Goal: Check status

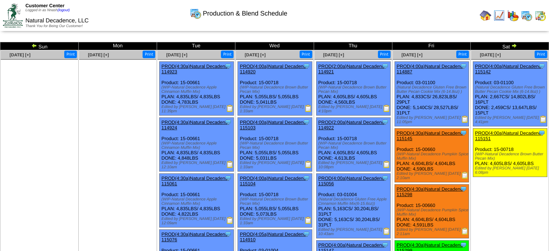
click at [542, 16] on img at bounding box center [540, 16] width 12 height 12
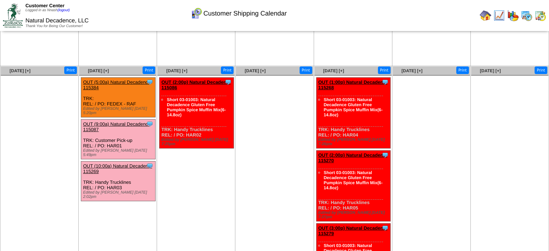
scroll to position [98, 0]
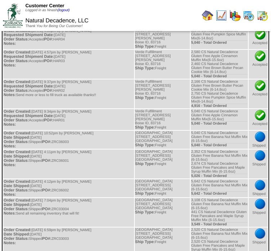
scroll to position [90, 0]
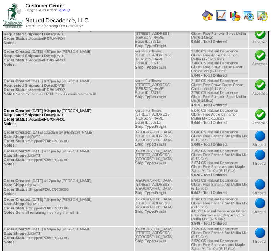
drag, startPoint x: 72, startPoint y: 111, endPoint x: 59, endPoint y: 114, distance: 13.6
click at [59, 114] on td "Order Created: 08/04/2025 at 9:34pm by Nnash Requested Shipment Date: 08/11/202…" at bounding box center [68, 118] width 131 height 21
copy td "HAR01"
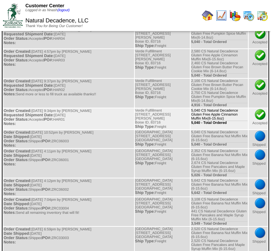
drag, startPoint x: 204, startPoint y: 111, endPoint x: 204, endPoint y: 106, distance: 5.4
click at [204, 108] on td "5,040 CS Natural Decadence Gluten Free Apple Cinnamon Muffin Mix(6-15.6oz) 5,04…" at bounding box center [219, 118] width 57 height 21
copy td "Natural Decadence Gluten Free Apple Cinnamon Muffin Mix(6-15.6oz)"
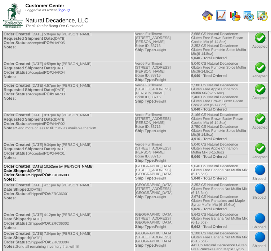
scroll to position [46, 0]
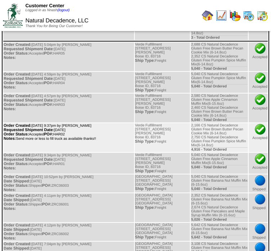
click at [115, 132] on td "Order Created: 08/04/2025 at 9:37pm by Nnash Requested Shipment Date: 08/11/202…" at bounding box center [68, 137] width 131 height 29
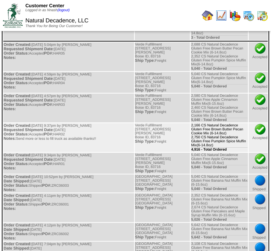
drag, startPoint x: 208, startPoint y: 127, endPoint x: 205, endPoint y: 119, distance: 7.8
click at [205, 123] on td "2,166 CS Natural Decadence Gluten Free Brown Butter Pecan Cookie Mix (6-14.8oz)…" at bounding box center [219, 137] width 57 height 29
copy td "Natural Decadence Gluten Free Brown Butter Pecan Cookie Mix (6-14.8oz)"
drag, startPoint x: 204, startPoint y: 138, endPoint x: 205, endPoint y: 131, distance: 6.9
click at [205, 131] on td "2,166 CS Natural Decadence Gluten Free Brown Butter Pecan Cookie Mix (6-14.8oz)…" at bounding box center [219, 137] width 57 height 29
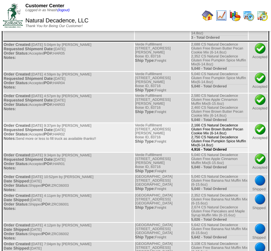
copy td "Natural Decadence Gluten Free Pumpkin Spice Muffin Mix(6-14.8oz)"
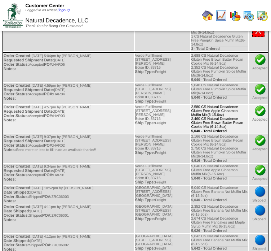
scroll to position [34, 0]
drag, startPoint x: 205, startPoint y: 111, endPoint x: 204, endPoint y: 102, distance: 8.7
click at [204, 105] on td "2,580 CS Natural Decadence Gluten Free Apple Cinnamon Muffin Mix(6-15.6oz) 2,46…" at bounding box center [219, 119] width 57 height 29
copy td "Natural Decadence Gluten Free Apple Cinnamon Muffin Mix(6-15.6oz)"
drag, startPoint x: 207, startPoint y: 120, endPoint x: 204, endPoint y: 114, distance: 7.6
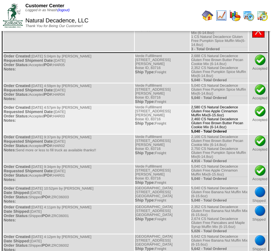
click at [204, 114] on td "2,580 CS Natural Decadence Gluten Free Apple Cinnamon Muffin Mix(6-15.6oz) 2,46…" at bounding box center [219, 119] width 57 height 29
copy td "Natural Decadence Gluten Free Brown Butter Pecan Cookie Mix (6-14.8oz)"
